Goal: Task Accomplishment & Management: Manage account settings

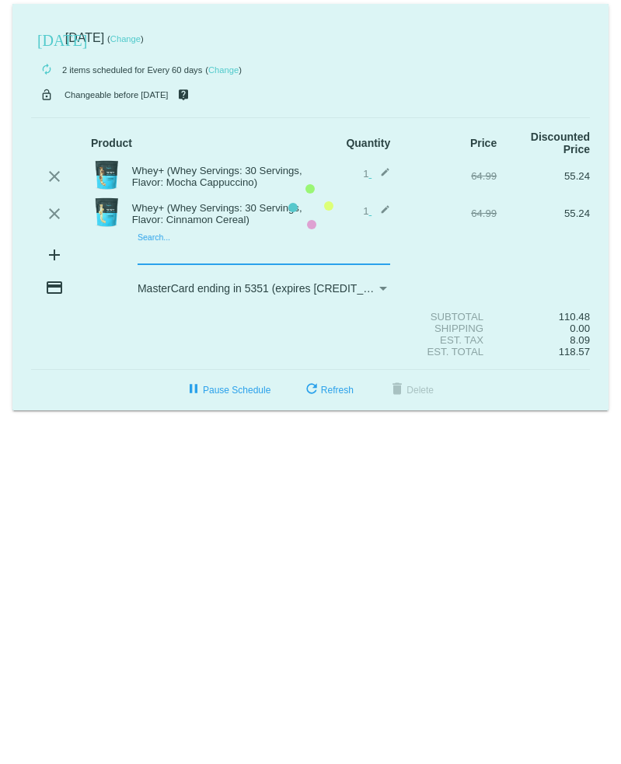
click at [222, 250] on mat-card "[DATE] [DATE] ( Change ) autorenew 2 items scheduled for Every 60 days ( Change…" at bounding box center [310, 207] width 596 height 407
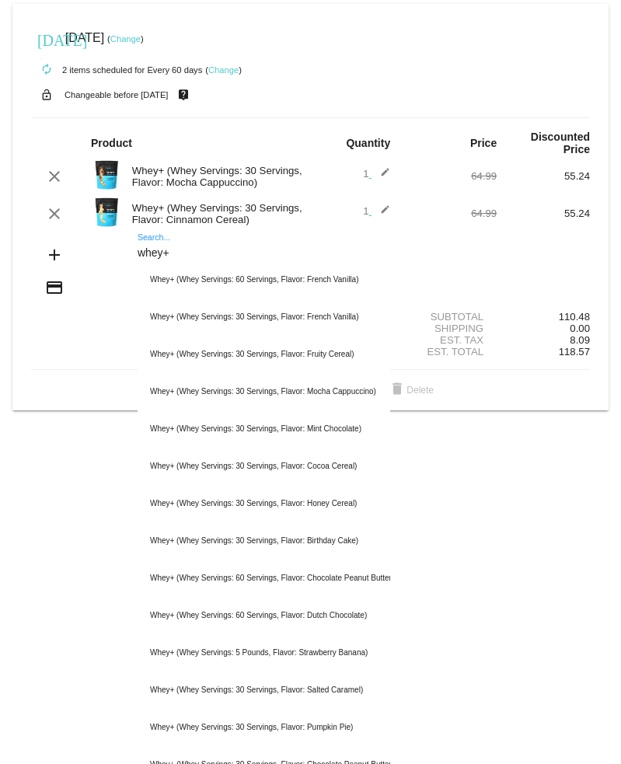
type input "whey+"
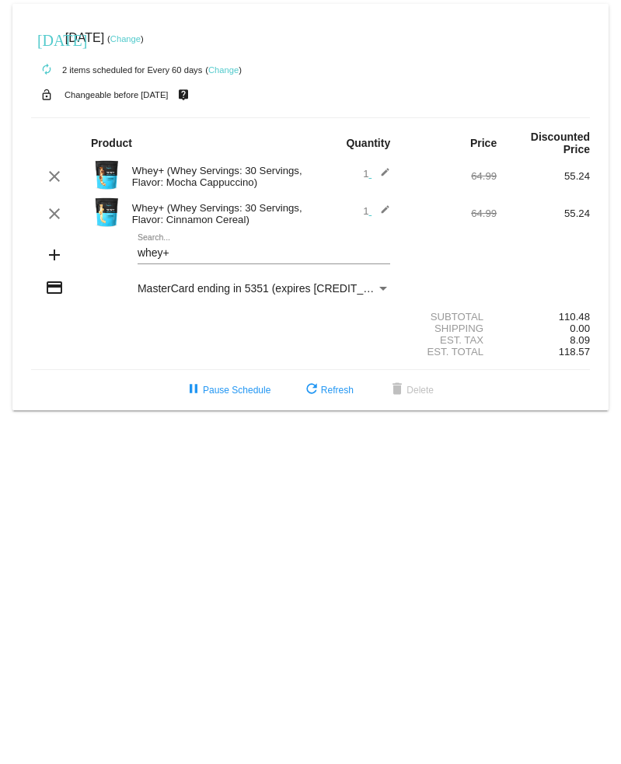
click at [176, 248] on mat-card "[DATE] [DATE] ( Change ) autorenew 2 items scheduled for Every 60 days ( Change…" at bounding box center [310, 207] width 596 height 407
click at [201, 264] on div "whey+ Search..." at bounding box center [264, 249] width 253 height 30
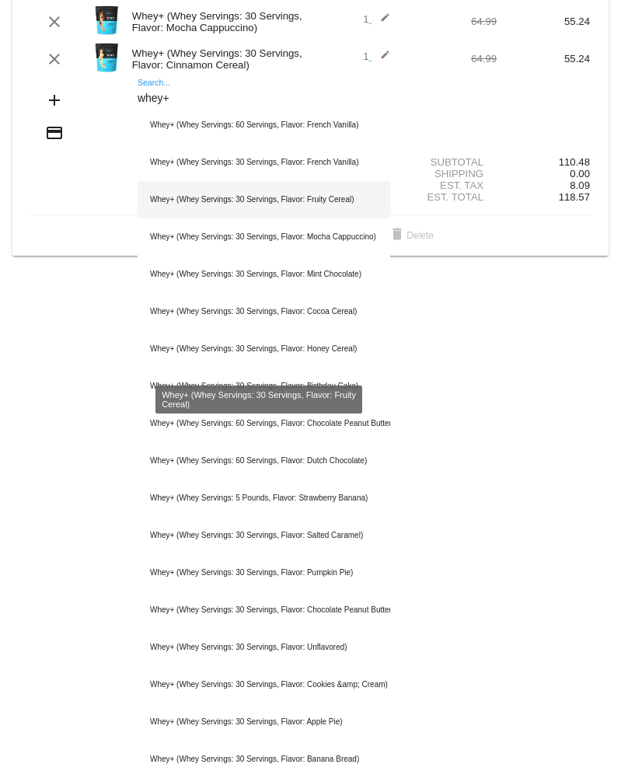
scroll to position [156, 0]
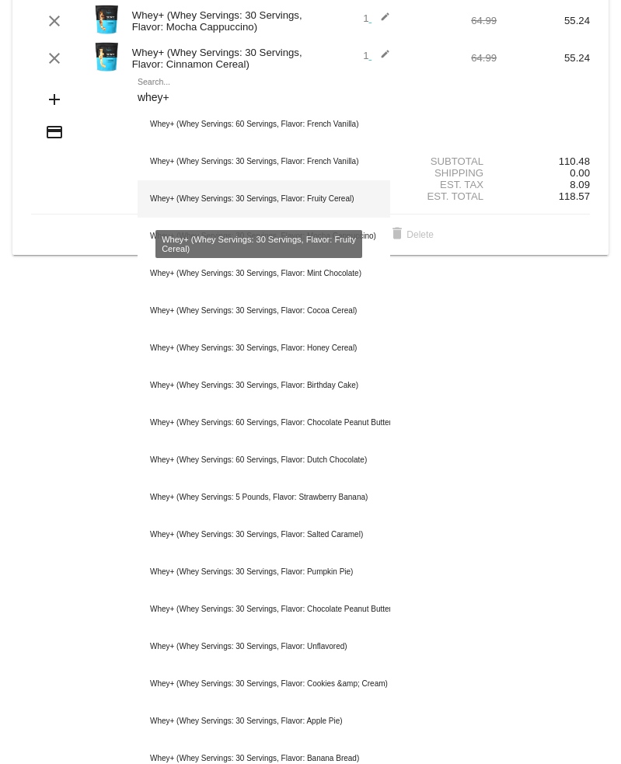
click at [267, 201] on div "Whey+ (Whey Servings: 30 Servings, Flavor: Fruity Cereal)" at bounding box center [264, 198] width 253 height 37
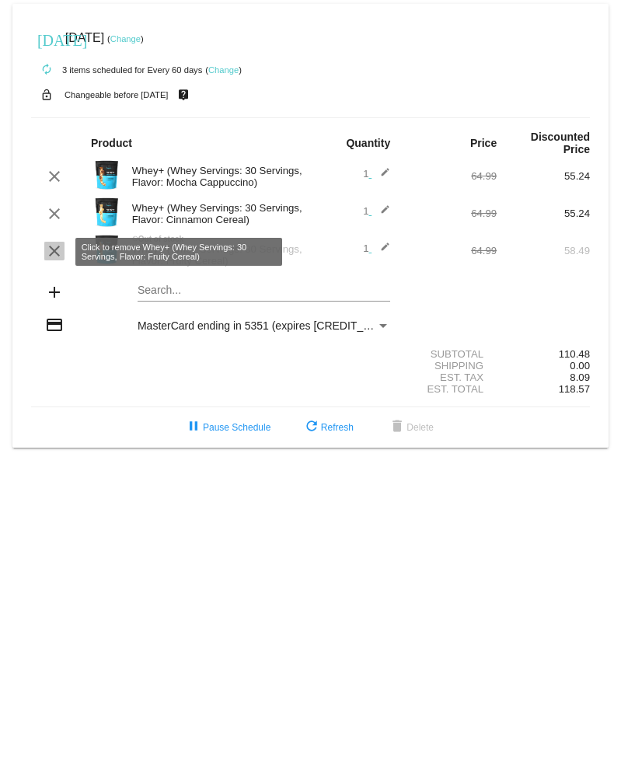
click at [48, 250] on mat-icon "clear" at bounding box center [54, 251] width 19 height 19
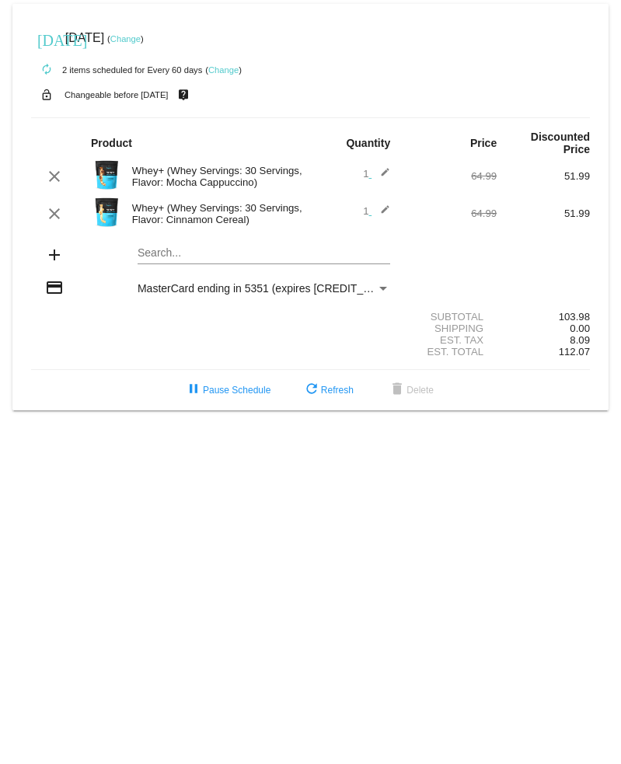
click at [159, 260] on mat-card "[DATE] [DATE] ( Change ) autorenew 2 items scheduled for Every 60 days ( Change…" at bounding box center [310, 207] width 596 height 407
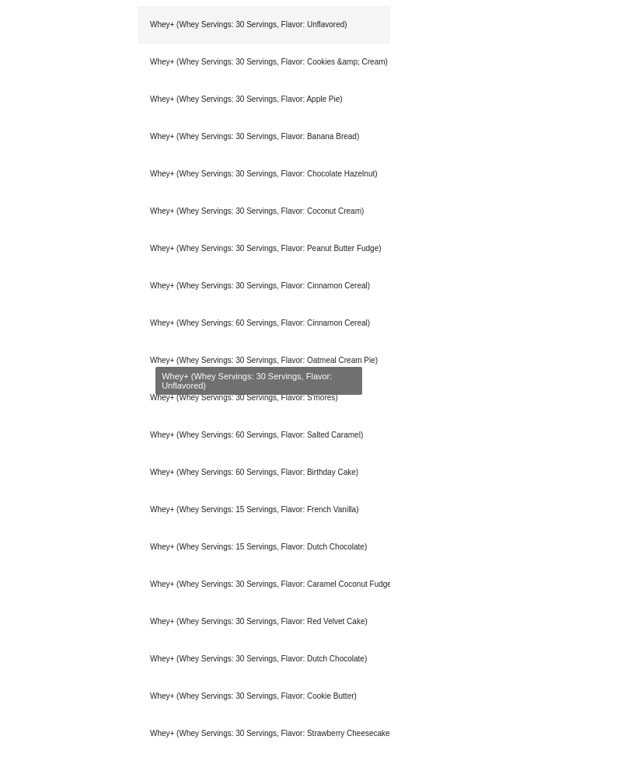
scroll to position [841, 0]
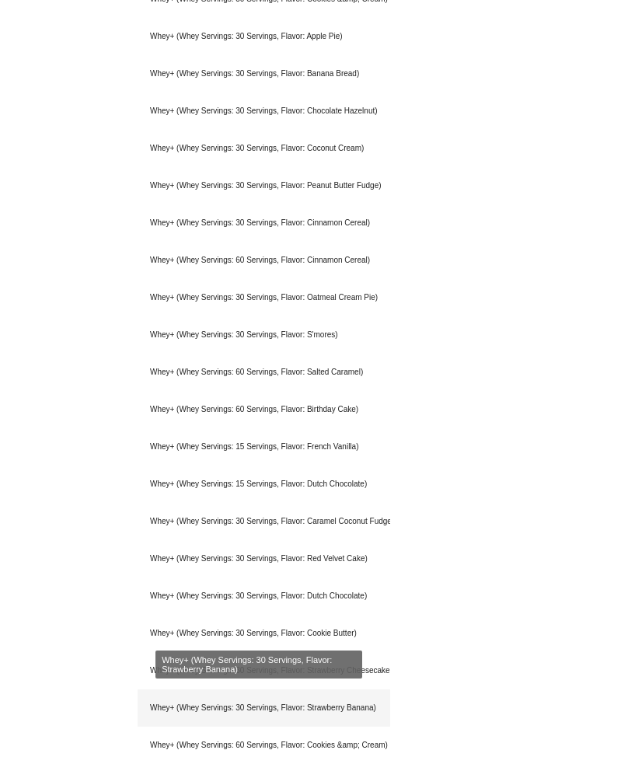
type input "whey+"
click at [217, 705] on div "Whey+ (Whey Servings: 30 Servings, Flavor: Strawberry Banana)" at bounding box center [264, 708] width 253 height 37
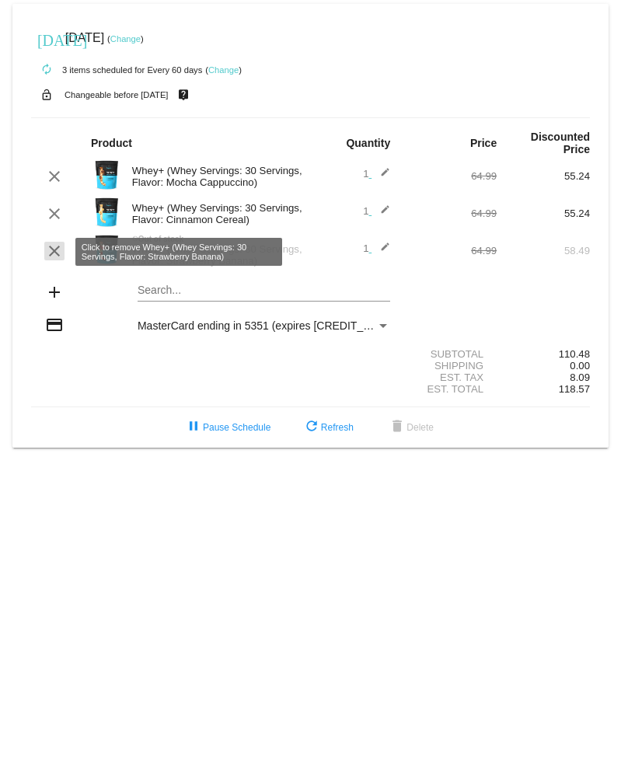
click at [49, 250] on mat-icon "clear" at bounding box center [54, 251] width 19 height 19
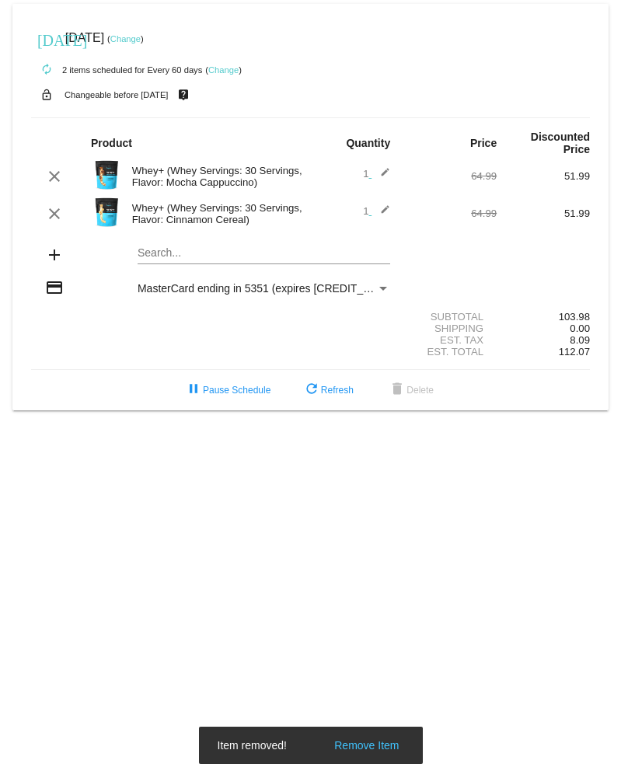
click at [160, 250] on mat-card "[DATE] [DATE] ( Change ) autorenew 2 items scheduled for Every 60 days ( Change…" at bounding box center [310, 207] width 596 height 407
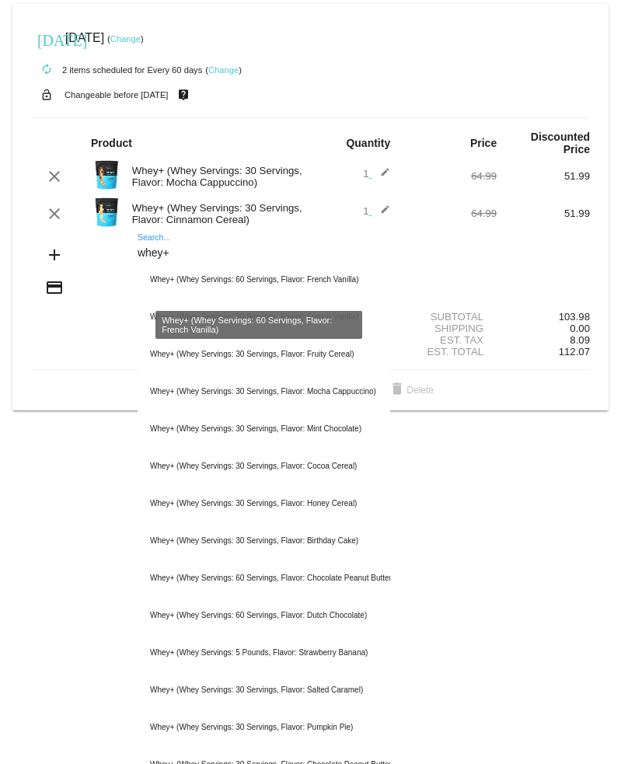
type input "whey+"
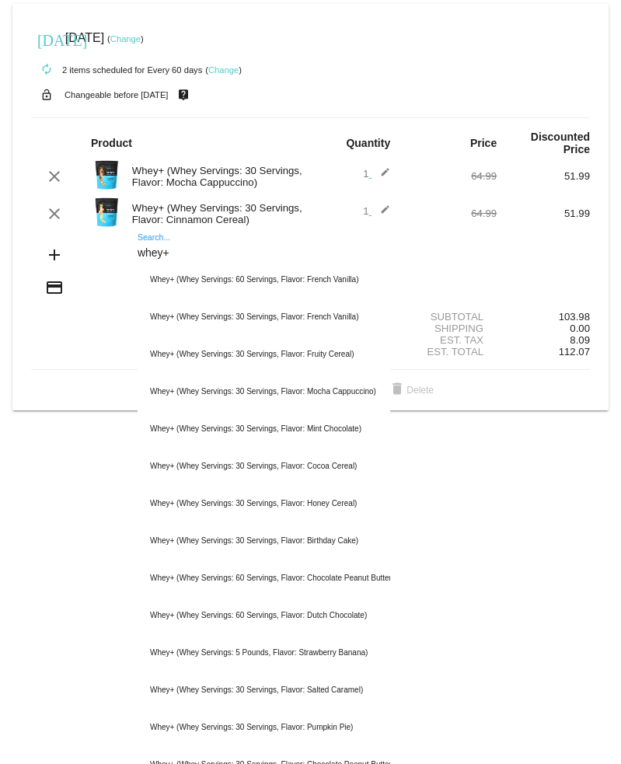
drag, startPoint x: 179, startPoint y: 258, endPoint x: 89, endPoint y: 263, distance: 90.3
click at [89, 263] on div "add whey+ Search... Whey+ (Whey Servings: 60 Servings, Flavor: French Vanilla) …" at bounding box center [310, 256] width 559 height 44
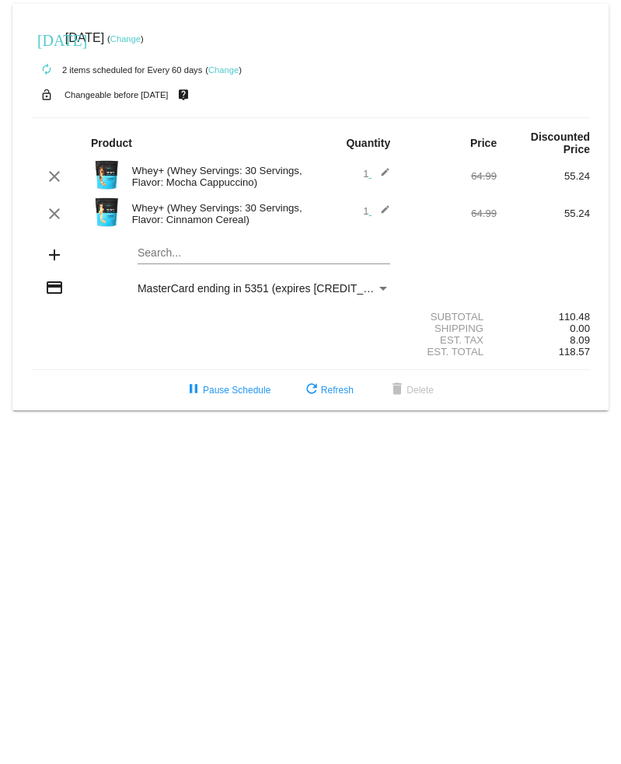
click at [187, 257] on mat-card "[DATE] [DATE] ( Change ) autorenew 2 items scheduled for Every 60 days ( Change…" at bounding box center [310, 207] width 596 height 407
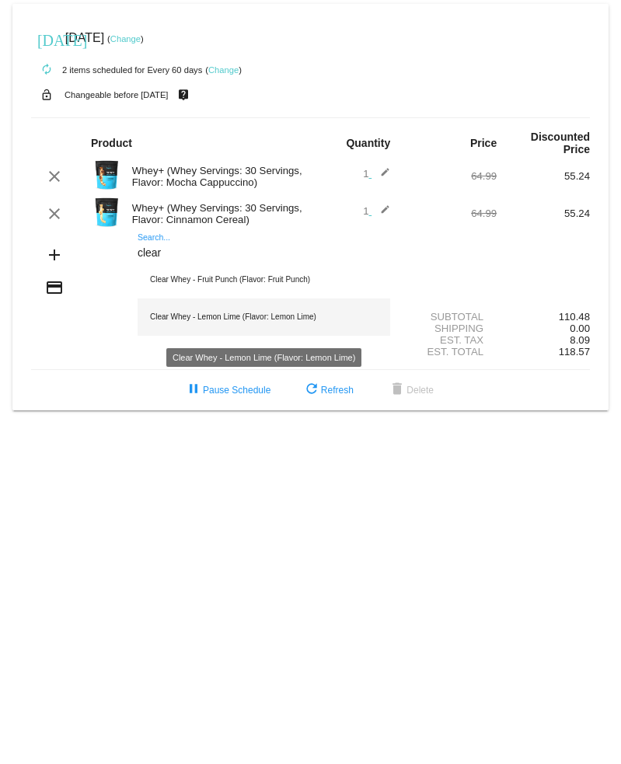
type input "clear"
click at [238, 313] on div "Clear Whey - Lemon Lime (Flavor: Lemon Lime)" at bounding box center [264, 317] width 253 height 37
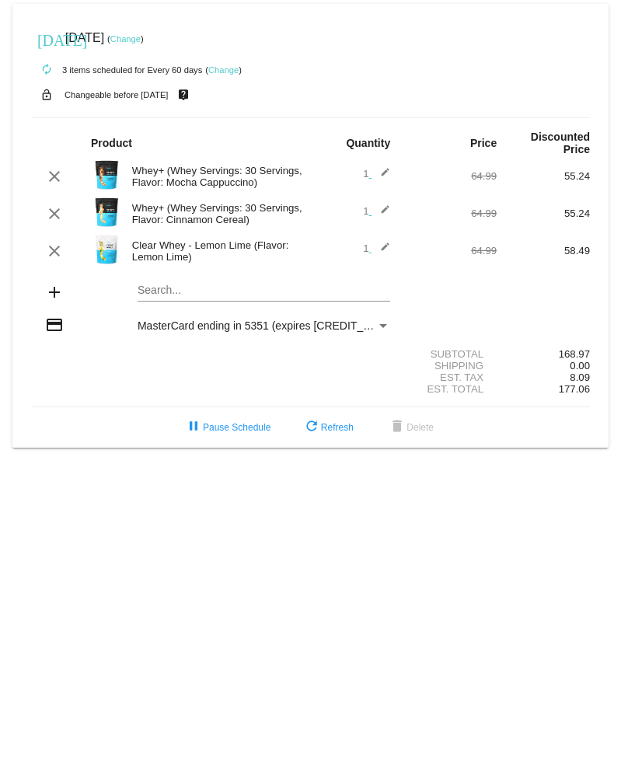
click at [386, 246] on mat-icon "edit" at bounding box center [381, 251] width 19 height 19
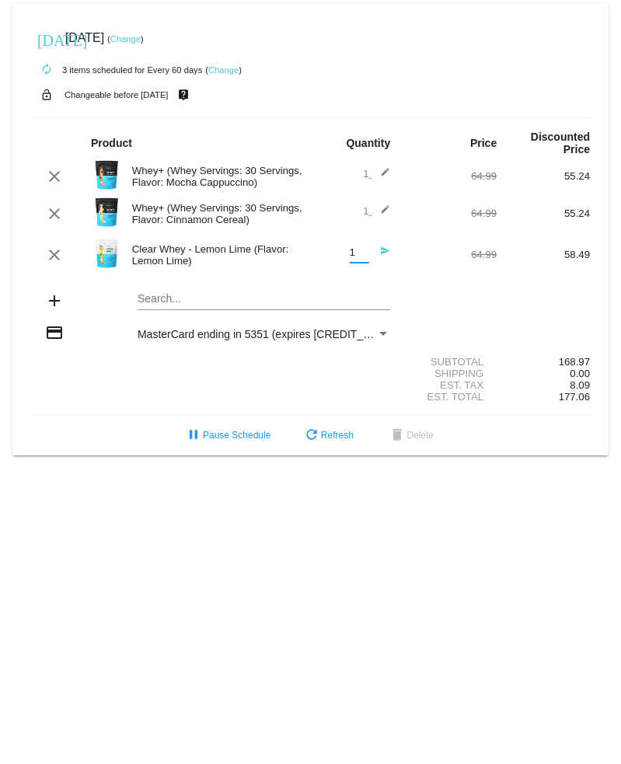
drag, startPoint x: 358, startPoint y: 254, endPoint x: 349, endPoint y: 254, distance: 9.3
click at [350, 254] on input "1" at bounding box center [359, 253] width 19 height 12
type input "2"
click at [365, 249] on input "2" at bounding box center [359, 253] width 19 height 12
click at [383, 251] on mat-icon "send" at bounding box center [381, 255] width 19 height 19
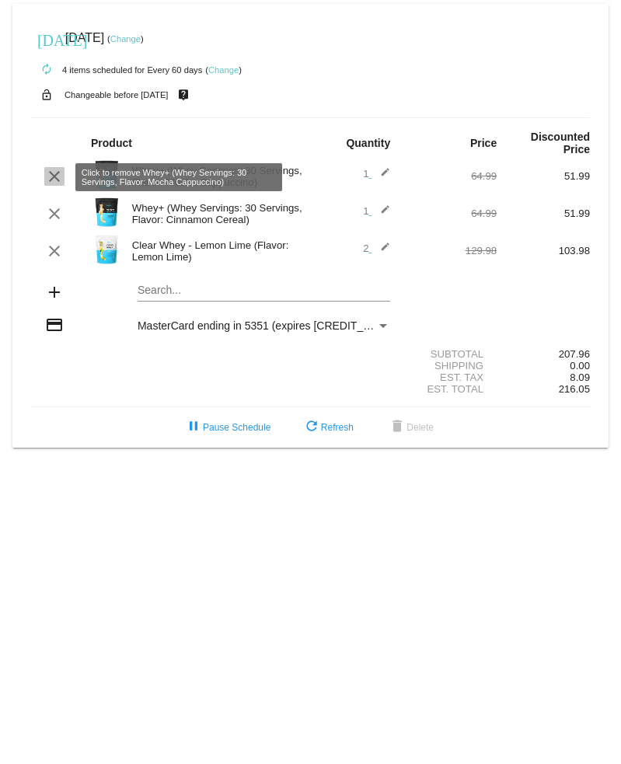
click at [58, 177] on mat-icon "clear" at bounding box center [54, 176] width 19 height 19
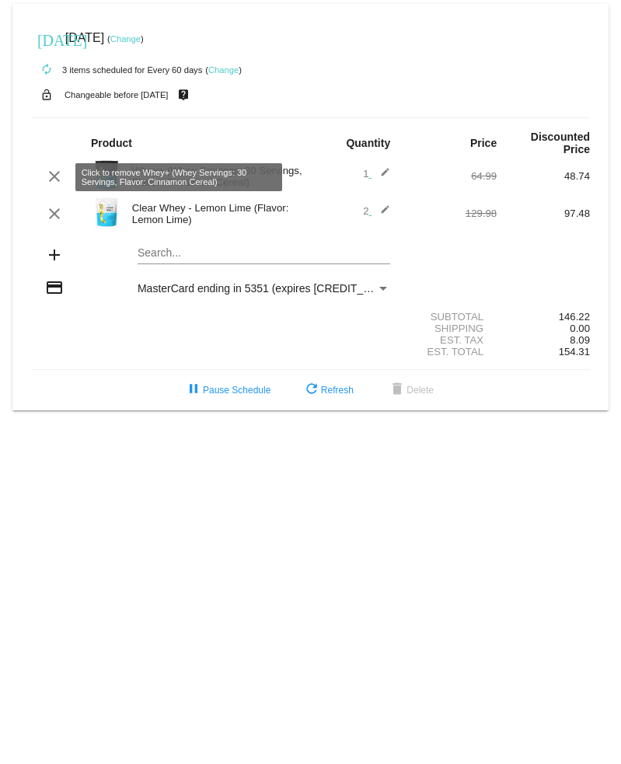
click at [67, 174] on div "clear" at bounding box center [54, 176] width 47 height 19
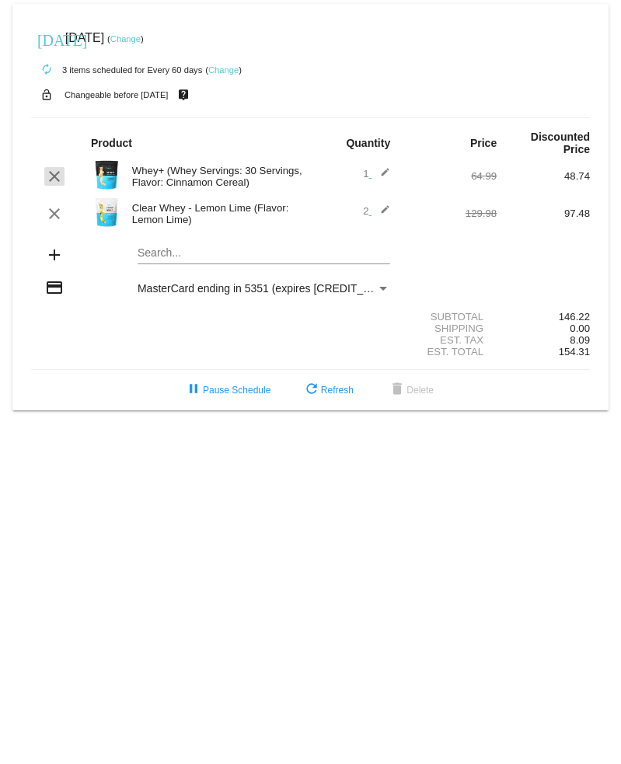
click at [60, 177] on mat-icon "clear" at bounding box center [54, 176] width 19 height 19
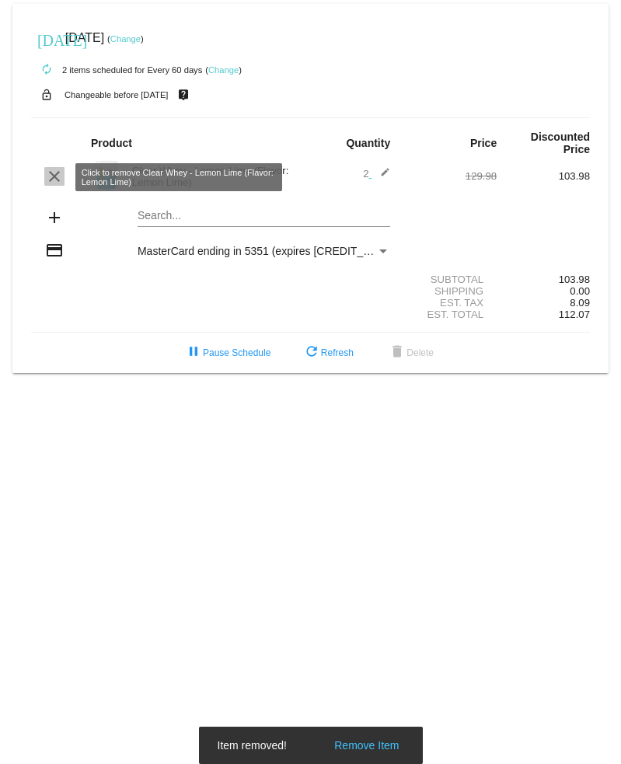
click at [62, 176] on mat-icon "clear" at bounding box center [54, 176] width 19 height 19
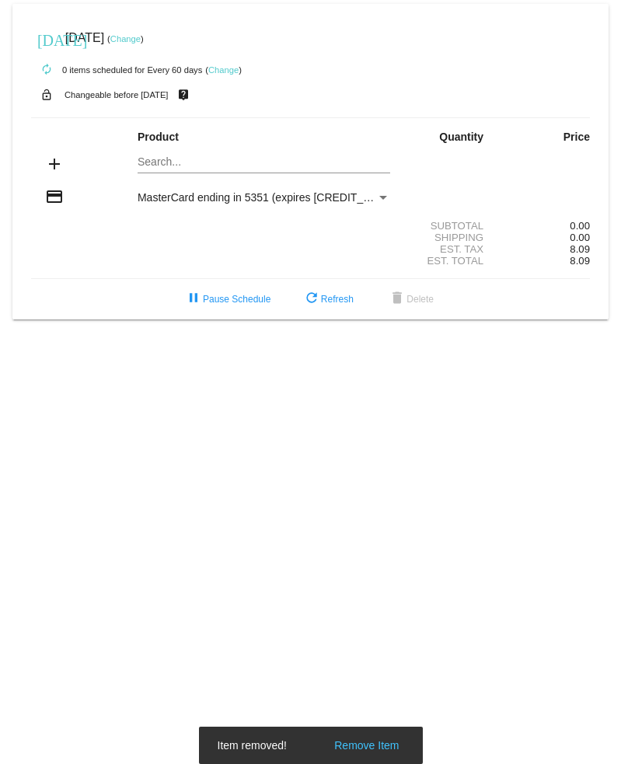
click at [255, 368] on body "[DATE] [DATE] ( Change ) autorenew 0 items scheduled for Every 60 days ( Change…" at bounding box center [310, 382] width 621 height 764
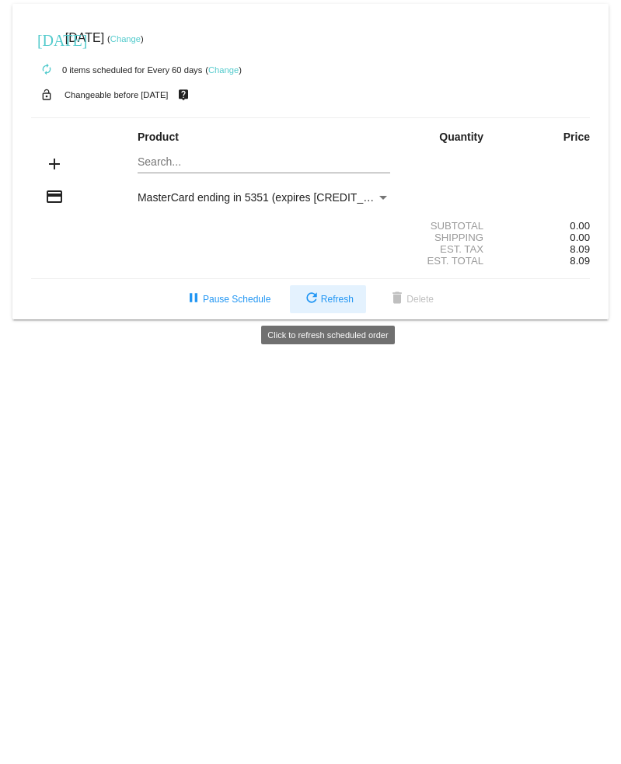
click at [309, 306] on mat-icon "refresh" at bounding box center [311, 299] width 19 height 19
